Goal: Transaction & Acquisition: Purchase product/service

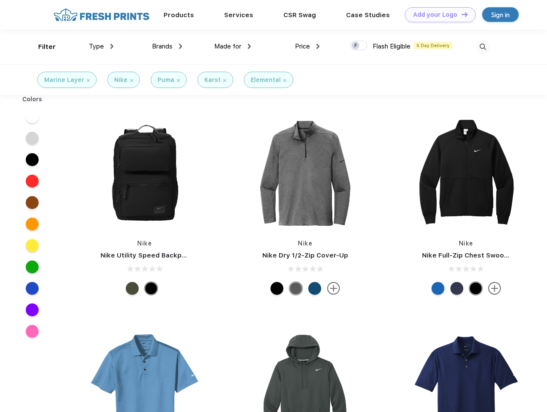
click at [437, 15] on link "Add your Logo Design Tool" at bounding box center [440, 14] width 71 height 15
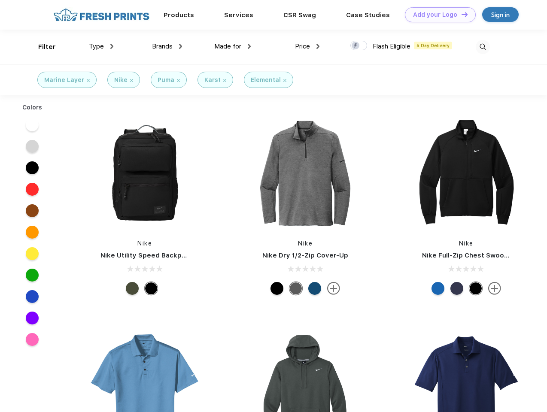
click at [0, 0] on div "Design Tool" at bounding box center [0, 0] width 0 height 0
click at [461, 14] on link "Add your Logo Design Tool" at bounding box center [440, 14] width 71 height 15
click at [41, 47] on div "Filter" at bounding box center [47, 47] width 18 height 10
click at [101, 46] on span "Type" at bounding box center [96, 46] width 15 height 8
click at [167, 46] on span "Brands" at bounding box center [162, 46] width 21 height 8
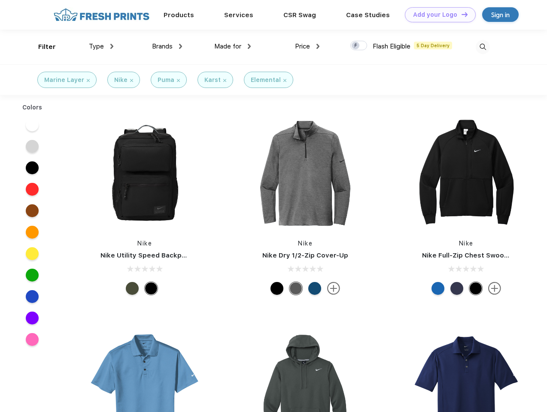
click at [233, 46] on span "Made for" at bounding box center [227, 46] width 27 height 8
click at [307, 46] on span "Price" at bounding box center [302, 46] width 15 height 8
click at [359, 46] on div at bounding box center [358, 45] width 17 height 9
click at [356, 46] on input "checkbox" at bounding box center [353, 43] width 6 height 6
click at [483, 47] on img at bounding box center [483, 47] width 14 height 14
